Goal: Contribute content: Contribute content

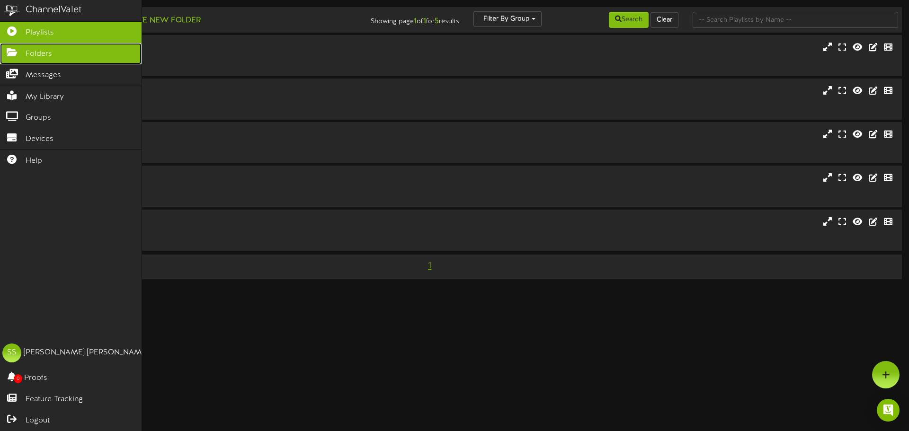
click at [26, 55] on span "Folders" at bounding box center [39, 54] width 27 height 11
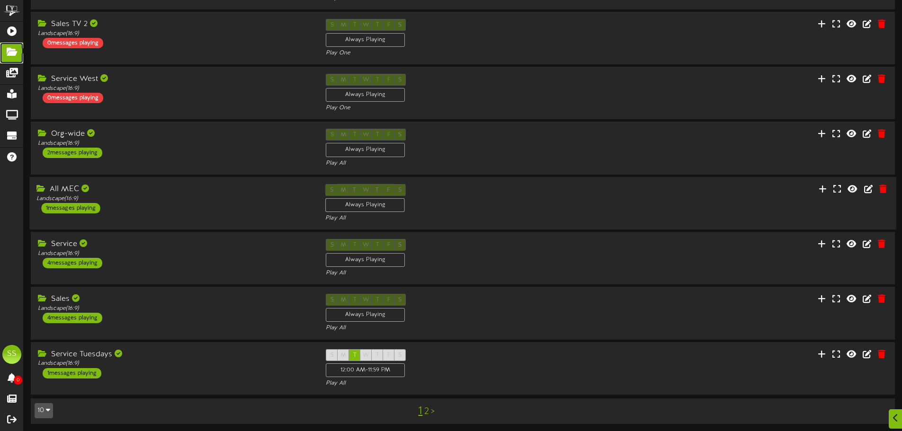
scroll to position [198, 0]
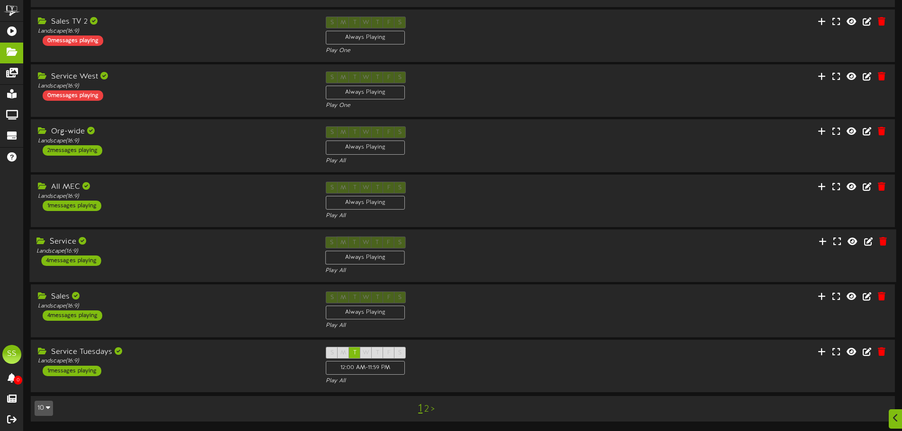
click at [127, 240] on div "Service" at bounding box center [173, 242] width 275 height 11
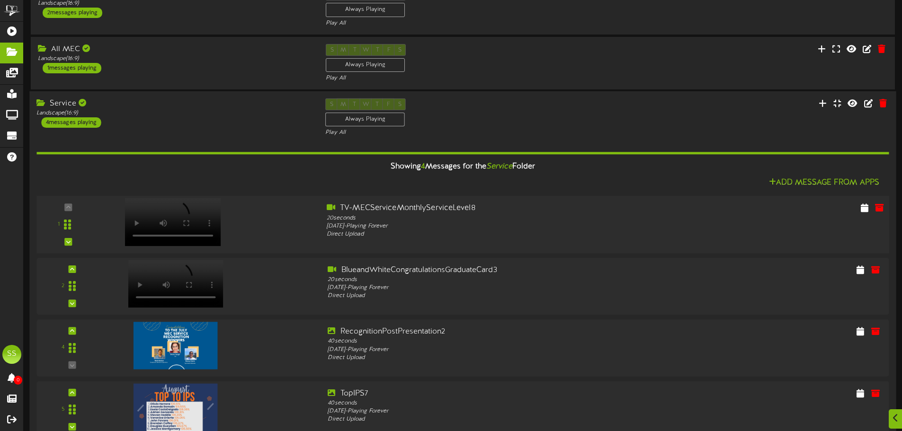
scroll to position [340, 0]
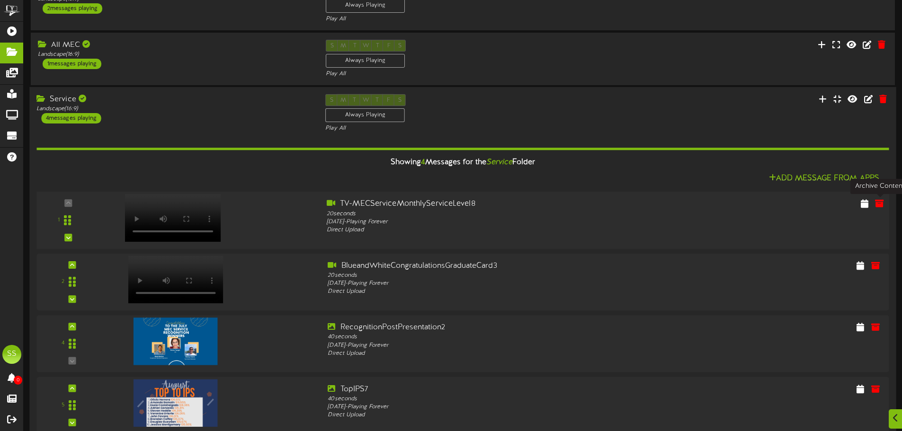
click at [870, 206] on div at bounding box center [785, 205] width 215 height 12
click at [879, 205] on icon at bounding box center [879, 203] width 10 height 10
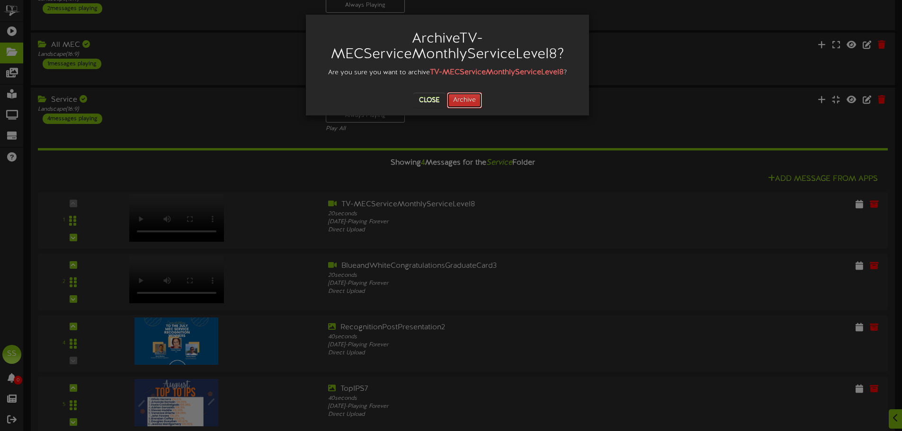
click at [470, 101] on button "Archive" at bounding box center [464, 100] width 35 height 16
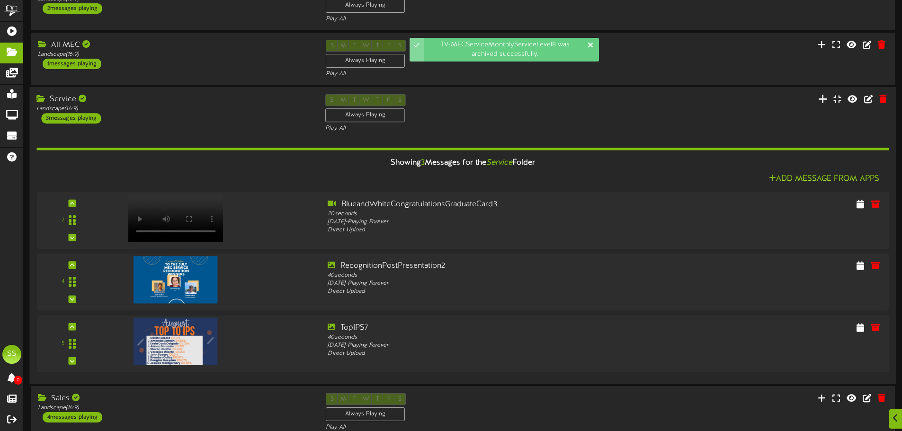
click at [818, 99] on button at bounding box center [822, 100] width 15 height 15
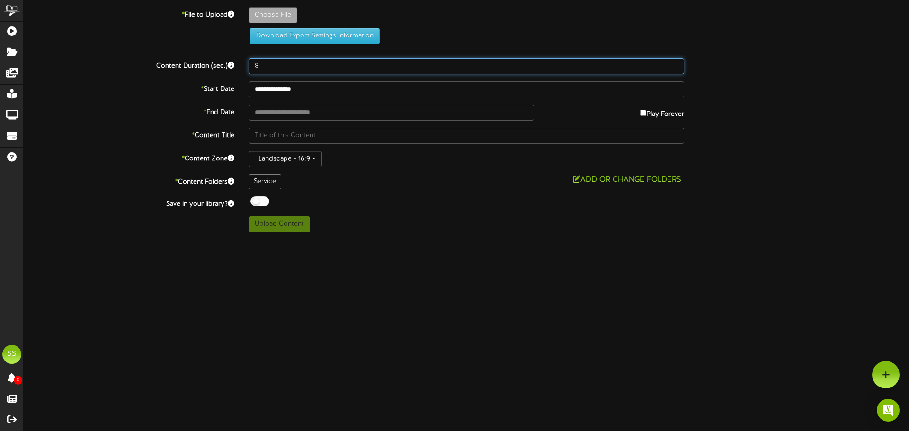
click at [745, 60] on div "Content Duration (sec.) 8" at bounding box center [466, 66] width 899 height 16
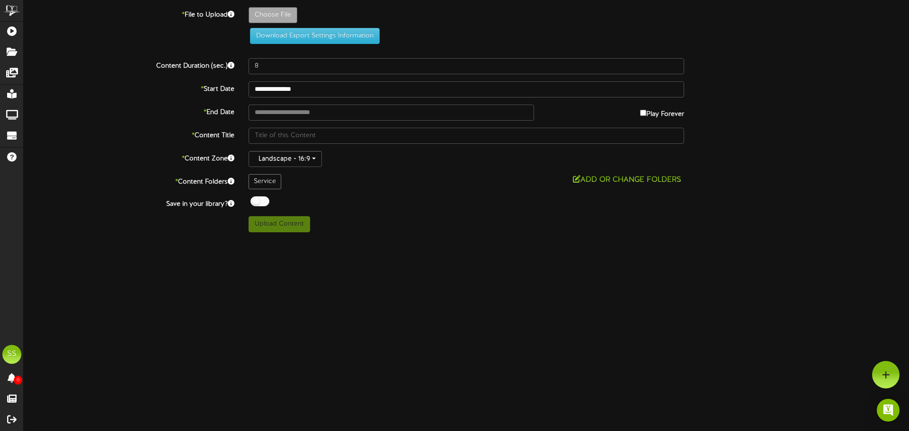
click at [850, 59] on div "Content Duration (sec.) 8" at bounding box center [466, 66] width 899 height 16
type input "**********"
type input "TV-MECServiceMonthlyServiceLevel9"
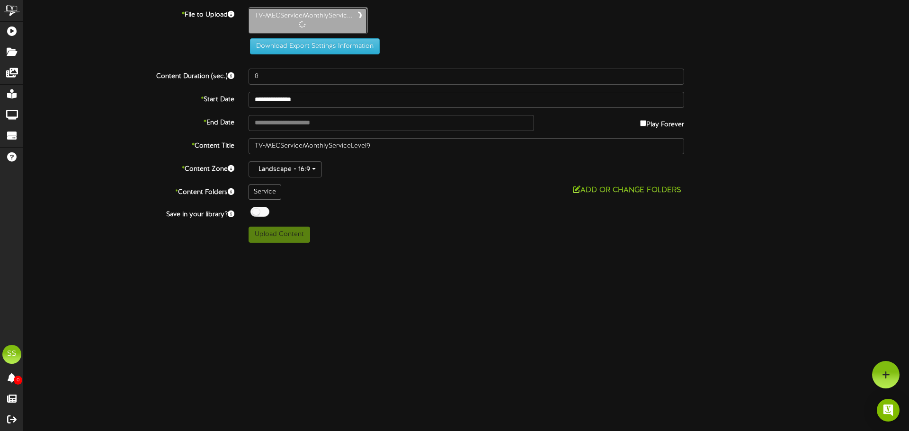
type input "20"
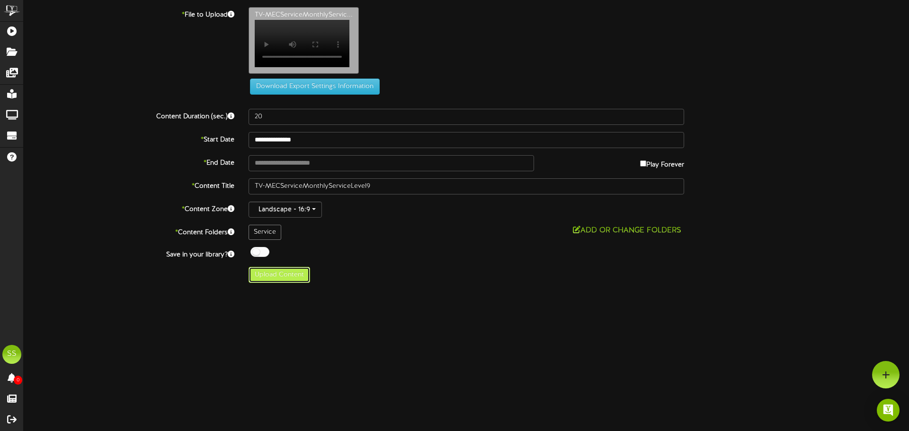
click at [277, 275] on button "Upload Content" at bounding box center [279, 275] width 62 height 16
type input "**********"
